Goal: Task Accomplishment & Management: Manage account settings

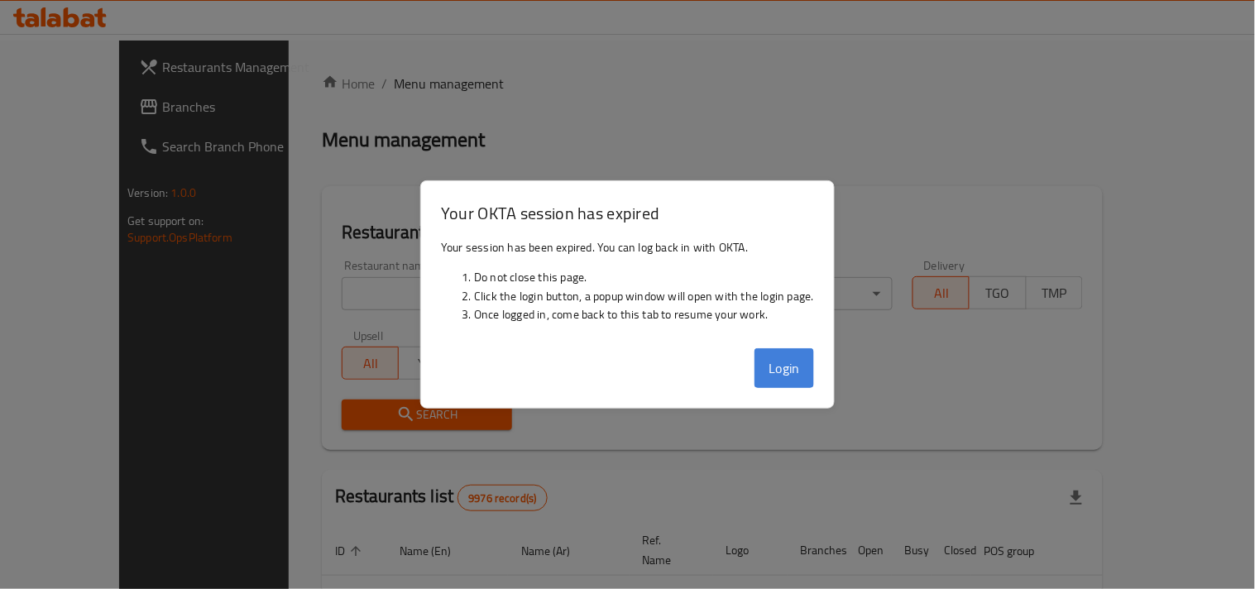
click at [787, 361] on button "Login" at bounding box center [785, 368] width 60 height 40
click at [763, 360] on button "Login" at bounding box center [785, 368] width 60 height 40
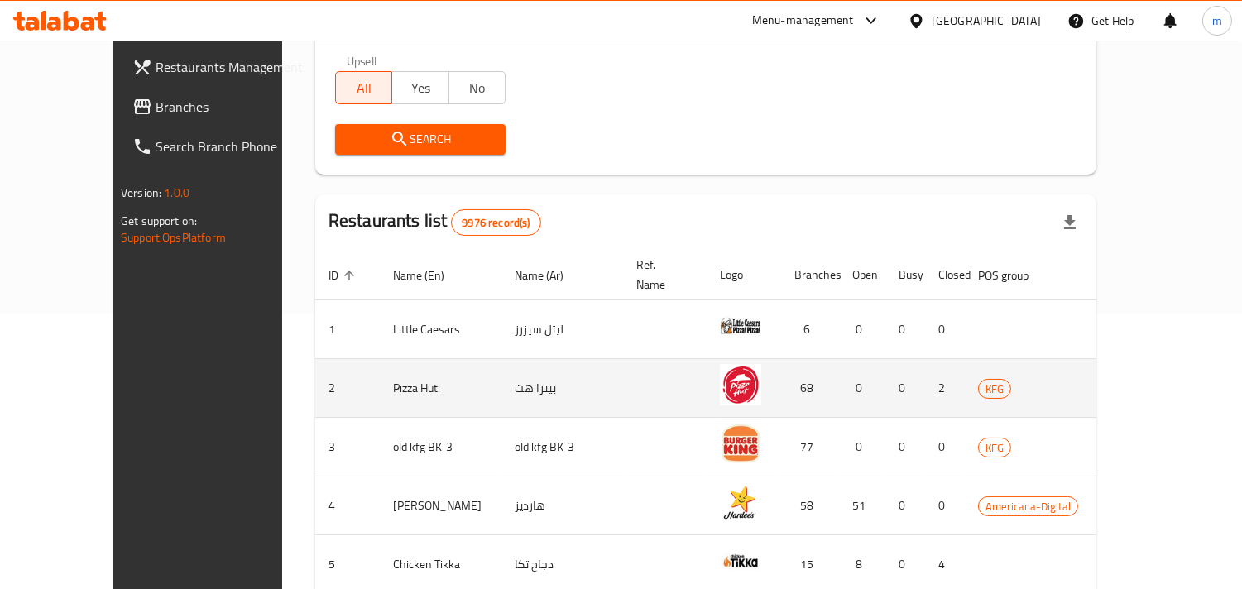
scroll to position [367, 0]
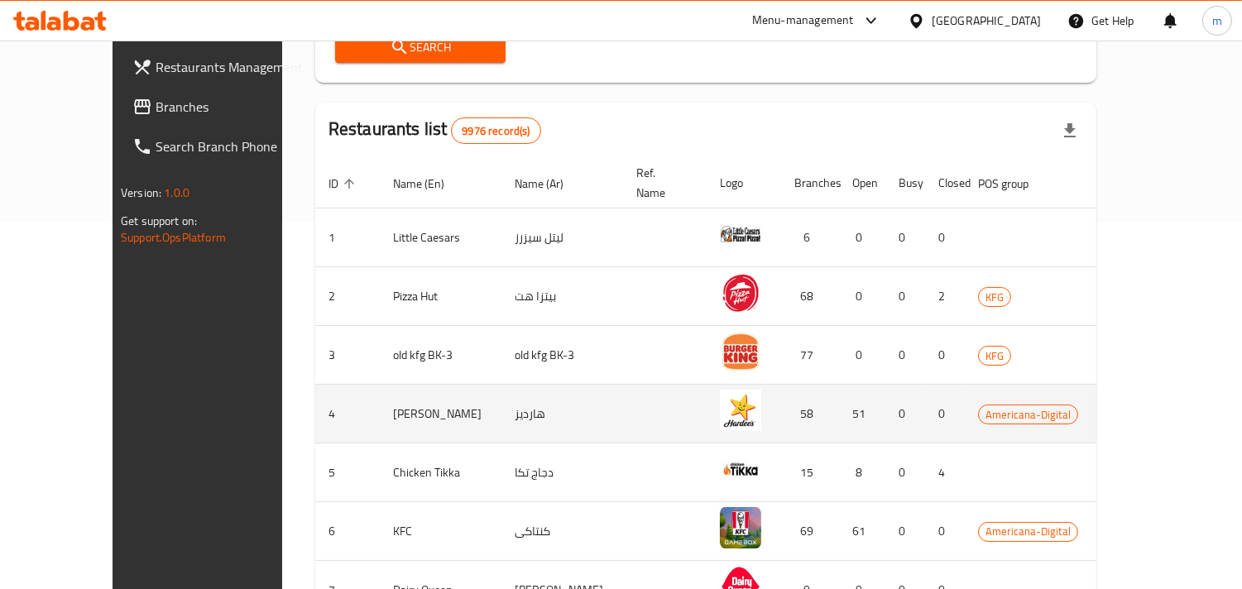
click at [315, 386] on td "4" at bounding box center [347, 414] width 65 height 59
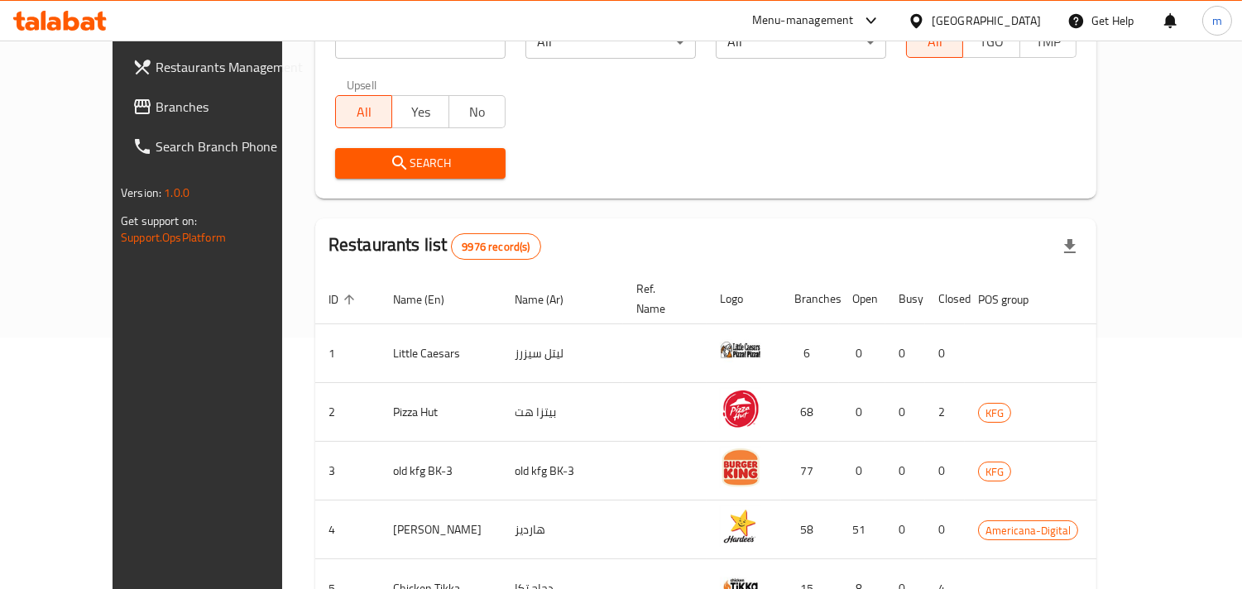
scroll to position [92, 0]
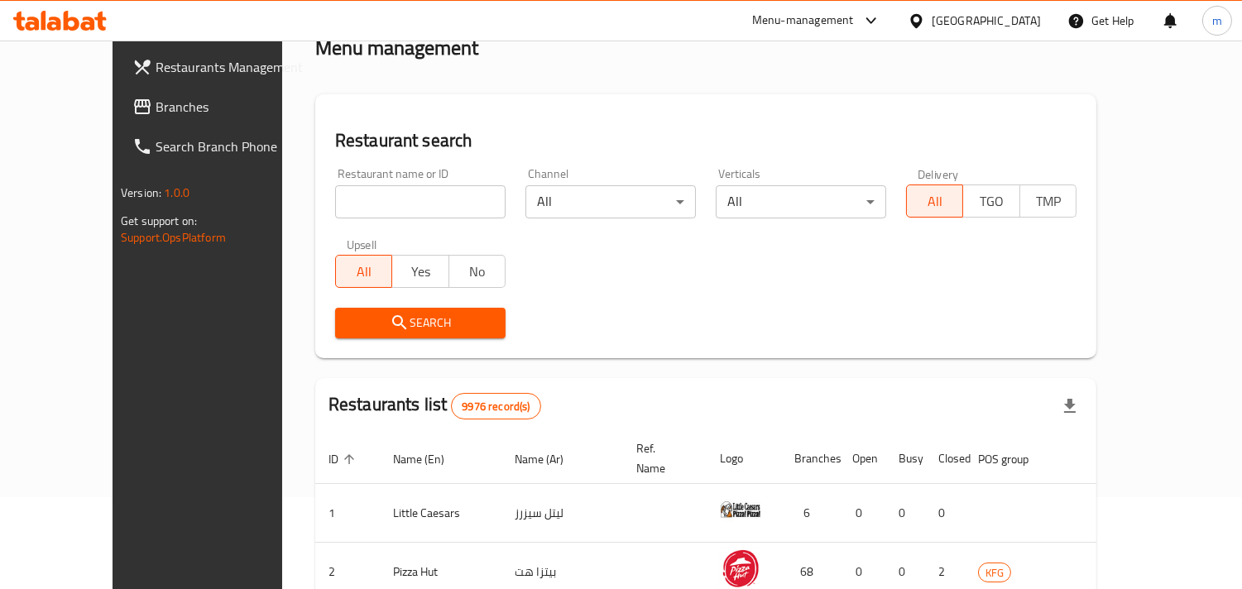
click at [156, 98] on span "Branches" at bounding box center [231, 107] width 151 height 20
